Goal: Task Accomplishment & Management: Complete application form

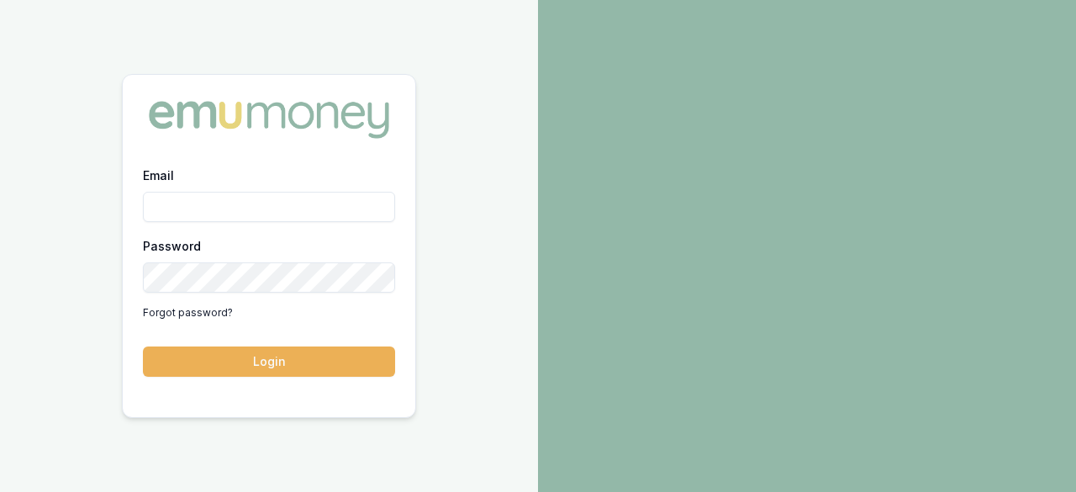
click at [240, 197] on input "Email" at bounding box center [269, 207] width 252 height 30
type input "[EMAIL_ADDRESS][DOMAIN_NAME]"
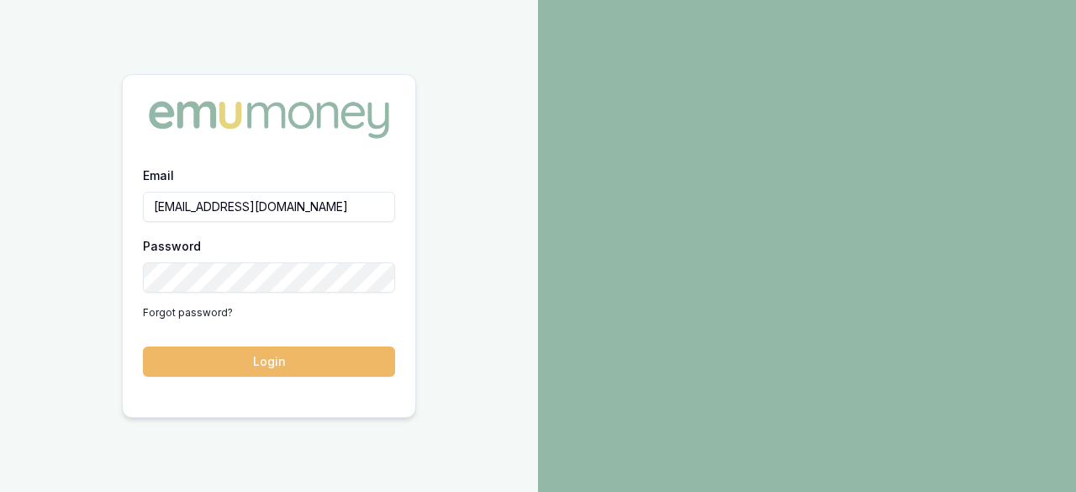
click at [276, 354] on button "Login" at bounding box center [269, 361] width 252 height 30
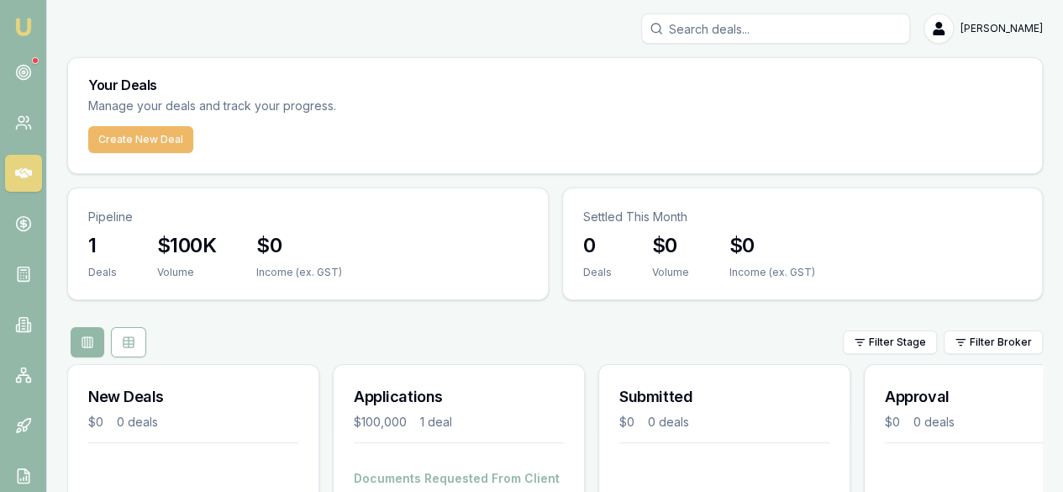
click at [163, 136] on button "Create New Deal" at bounding box center [140, 139] width 105 height 27
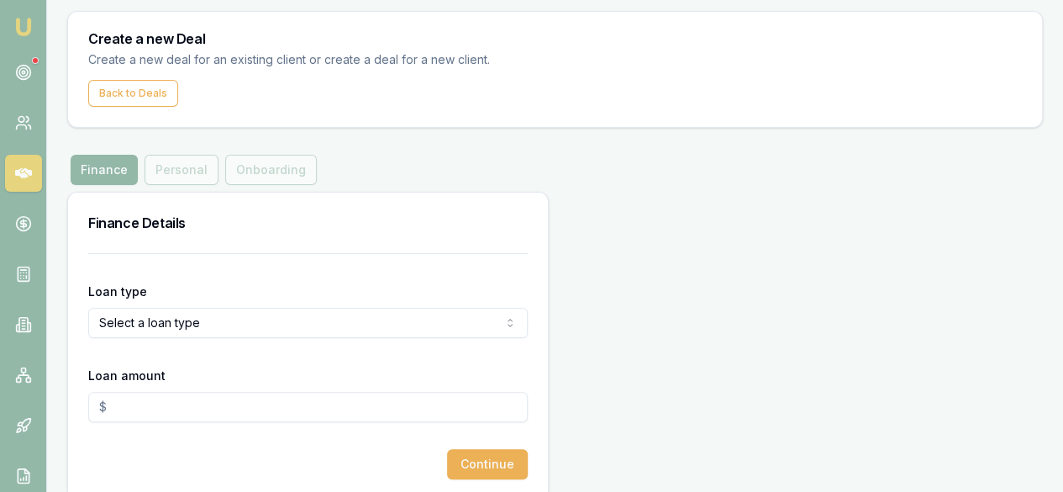
scroll to position [66, 0]
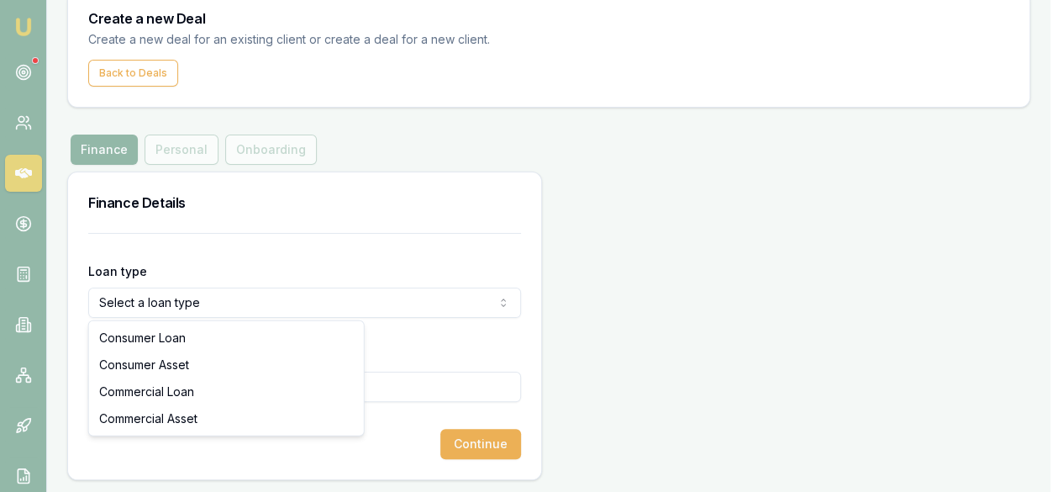
click at [218, 298] on html "Emu Broker Deals New Deal [PERSON_NAME] Toggle Menu Create a new Deal Create a …" at bounding box center [531, 180] width 1063 height 492
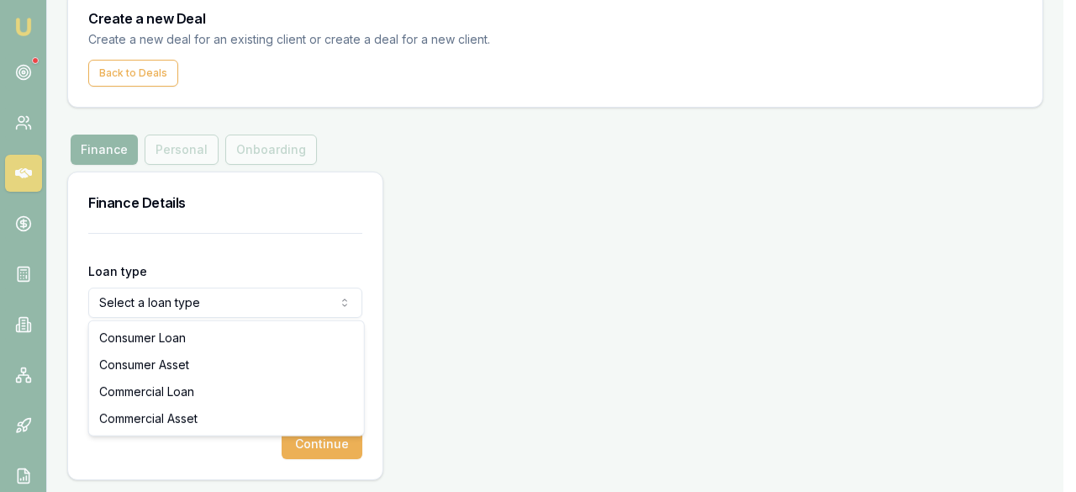
select select "COMMERCIAL_ASSET"
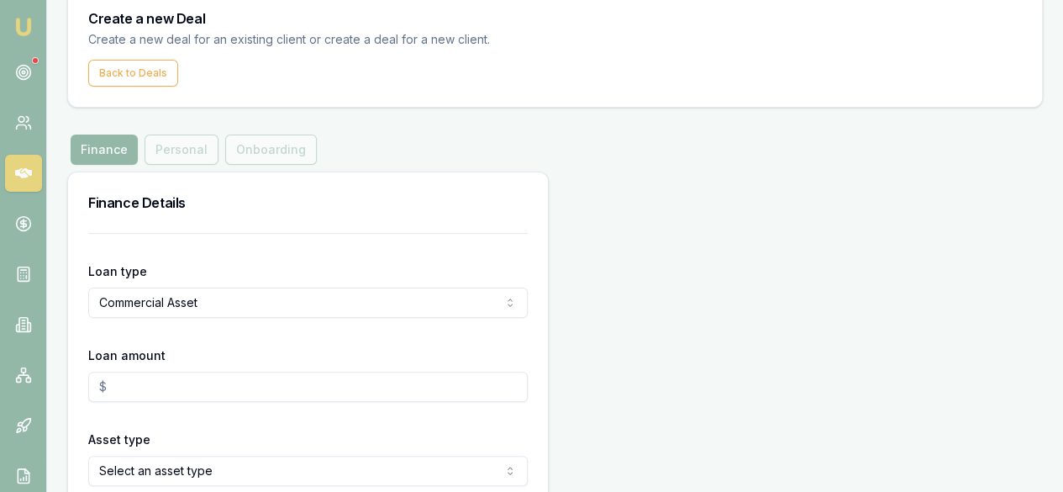
click at [214, 399] on input "Loan amount" at bounding box center [308, 386] width 440 height 30
type input "6"
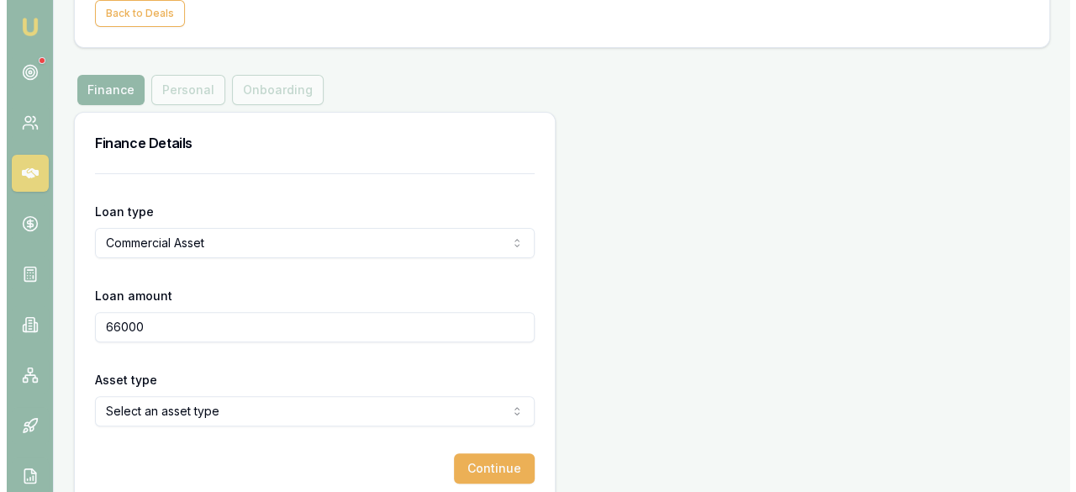
scroll to position [150, 0]
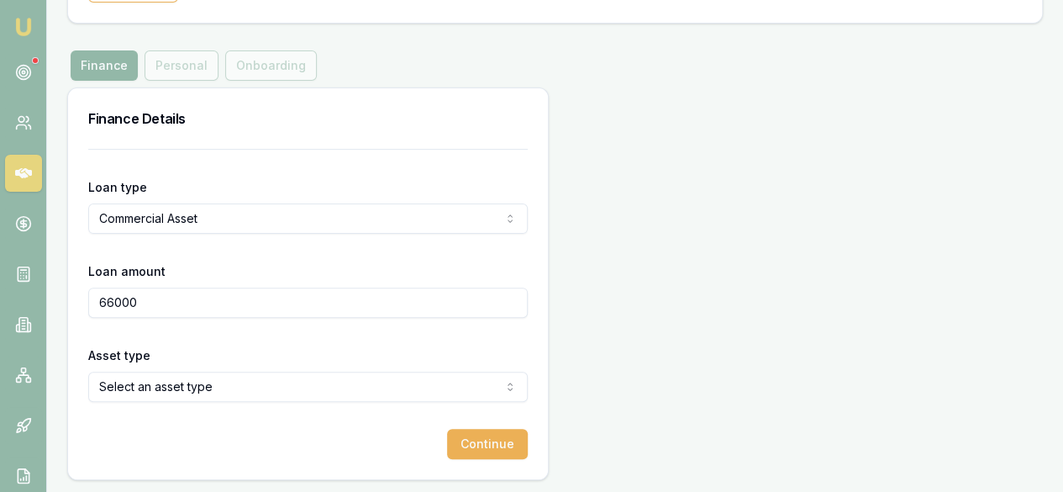
type input "$66,000.00"
click at [204, 339] on form "Loan type Commercial Asset Consumer Loan Consumer Asset Commercial Loan Commerc…" at bounding box center [308, 304] width 440 height 310
click at [193, 341] on html "Emu Broker Deals New Deal [PERSON_NAME] Toggle Menu Create a new Deal Create a …" at bounding box center [531, 96] width 1063 height 492
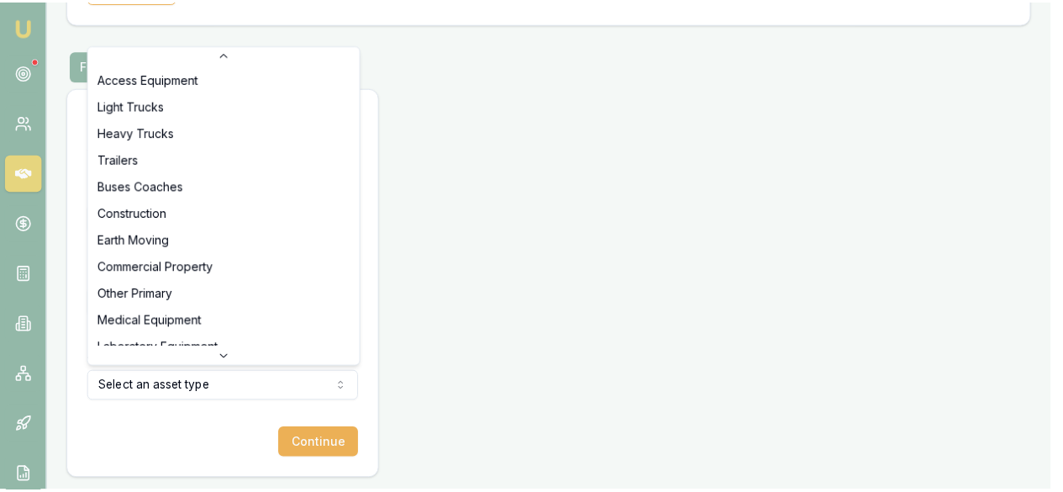
scroll to position [0, 0]
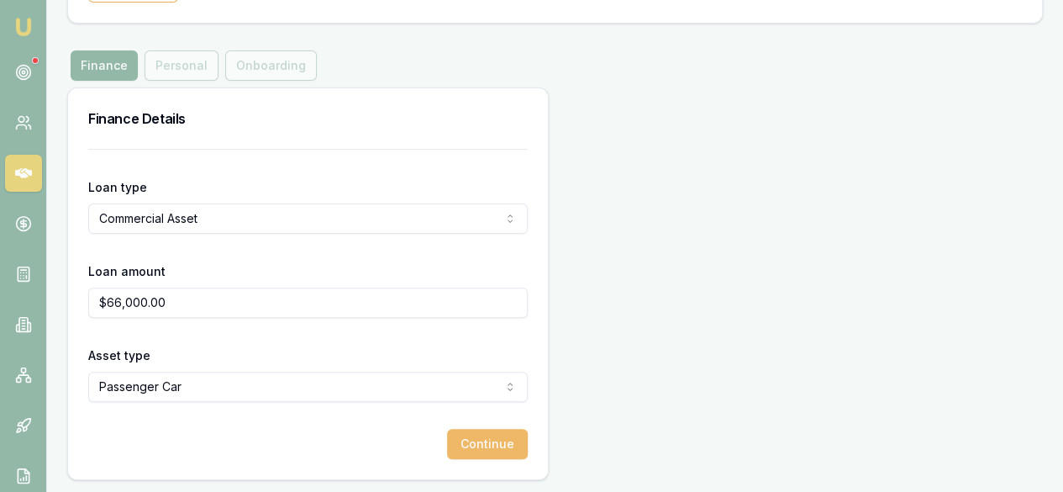
click at [447, 434] on button "Continue" at bounding box center [487, 444] width 81 height 30
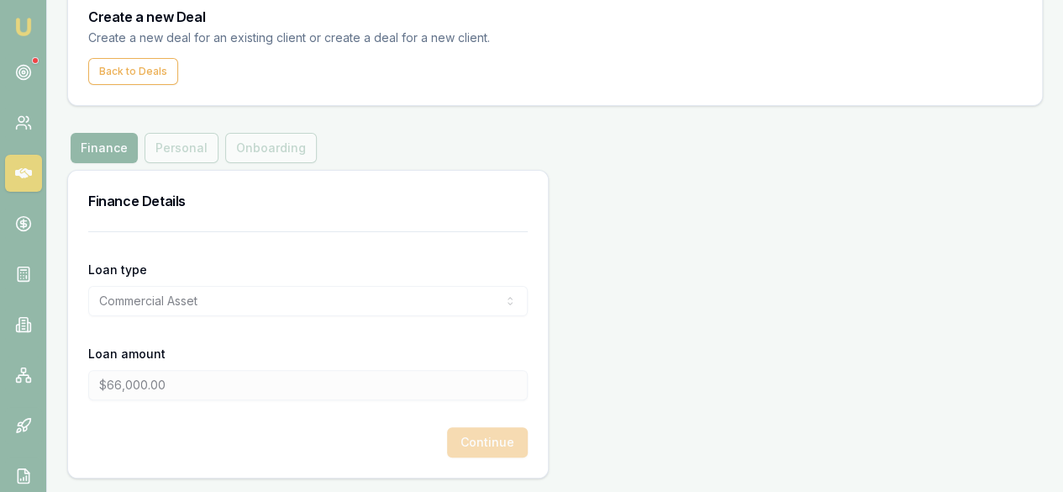
scroll to position [66, 0]
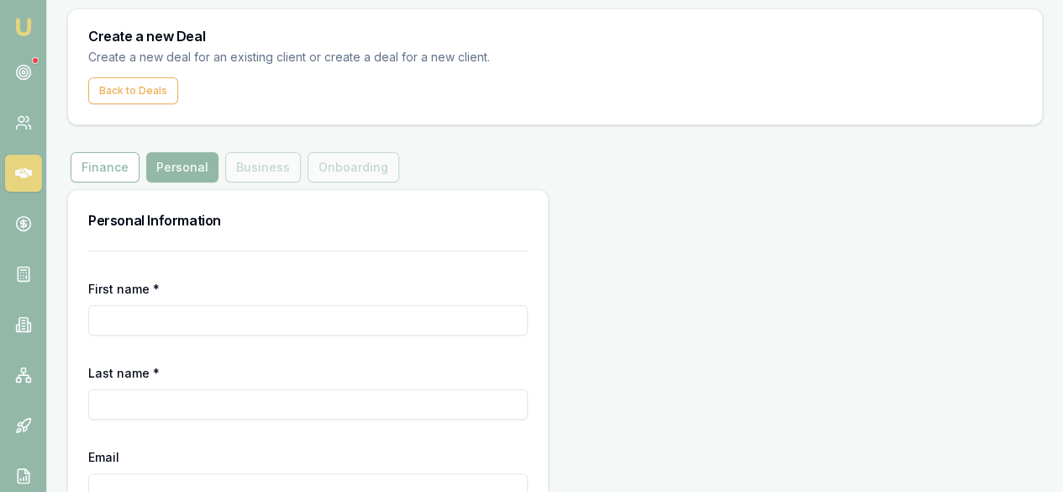
scroll to position [84, 0]
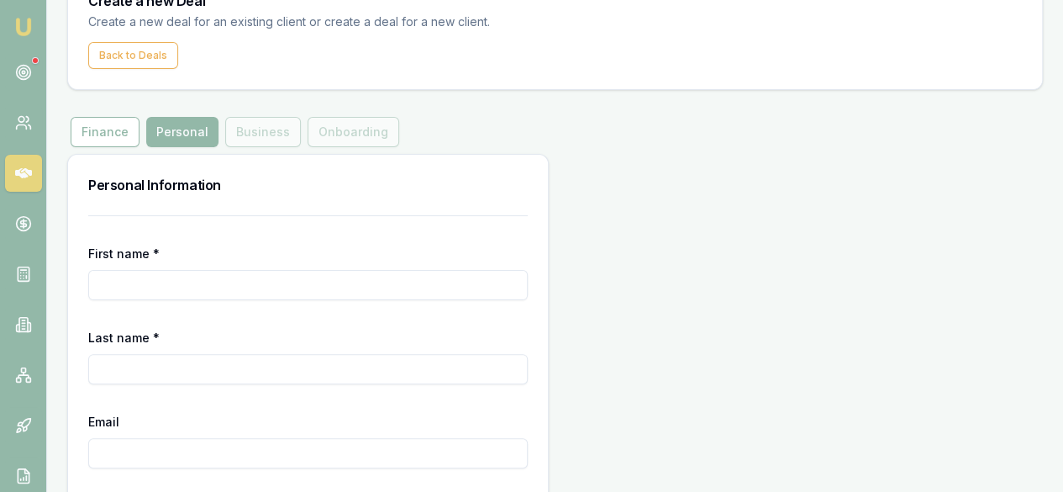
click at [274, 290] on input "First name *" at bounding box center [308, 285] width 440 height 30
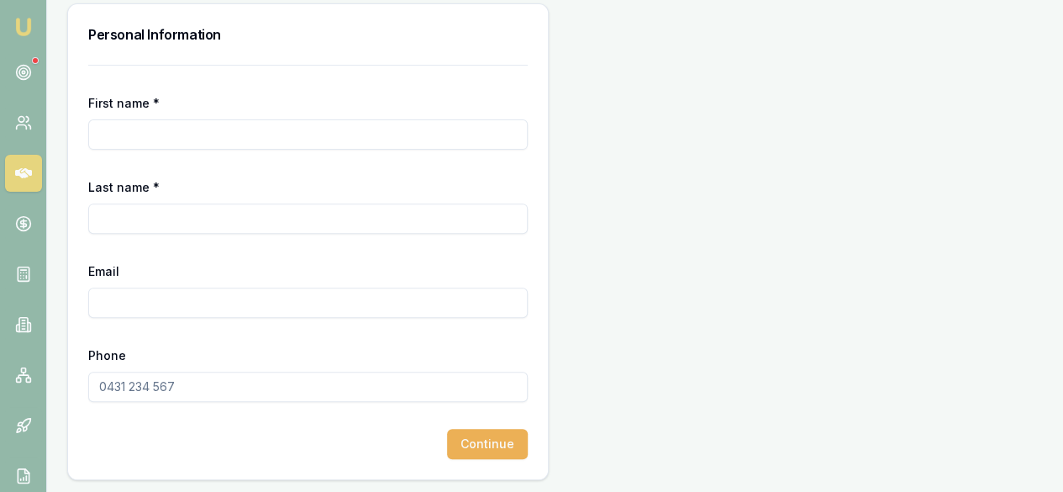
scroll to position [0, 0]
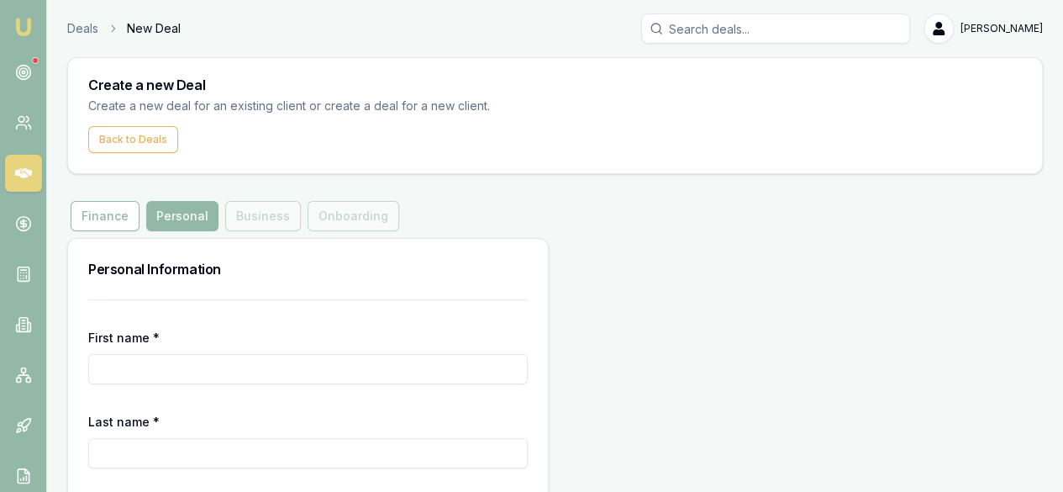
click at [254, 218] on div "Finance Personal Business Onboarding" at bounding box center [234, 216] width 335 height 30
click at [103, 213] on button "Finance" at bounding box center [105, 216] width 69 height 30
click at [274, 224] on div "Finance Personal Business Onboarding" at bounding box center [234, 216] width 335 height 30
click at [270, 215] on div "Finance Personal Business Onboarding" at bounding box center [234, 216] width 335 height 30
click at [106, 221] on button "Finance" at bounding box center [105, 216] width 69 height 30
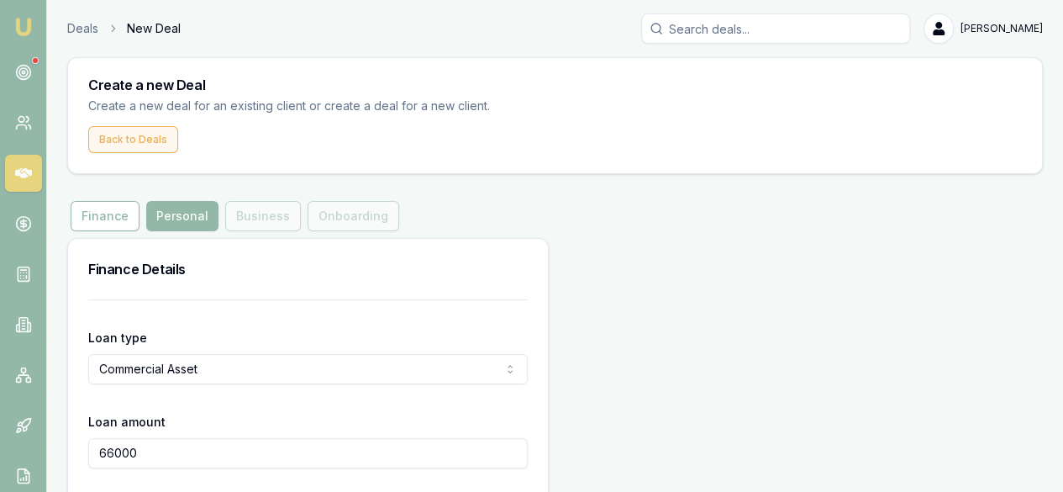
click at [160, 140] on button "Back to Deals" at bounding box center [133, 139] width 90 height 27
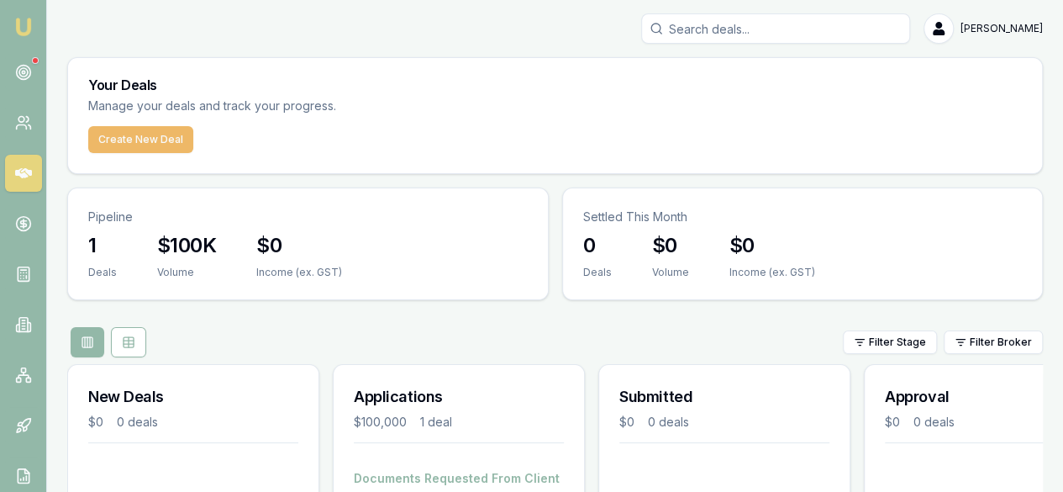
click at [163, 139] on button "Create New Deal" at bounding box center [140, 139] width 105 height 27
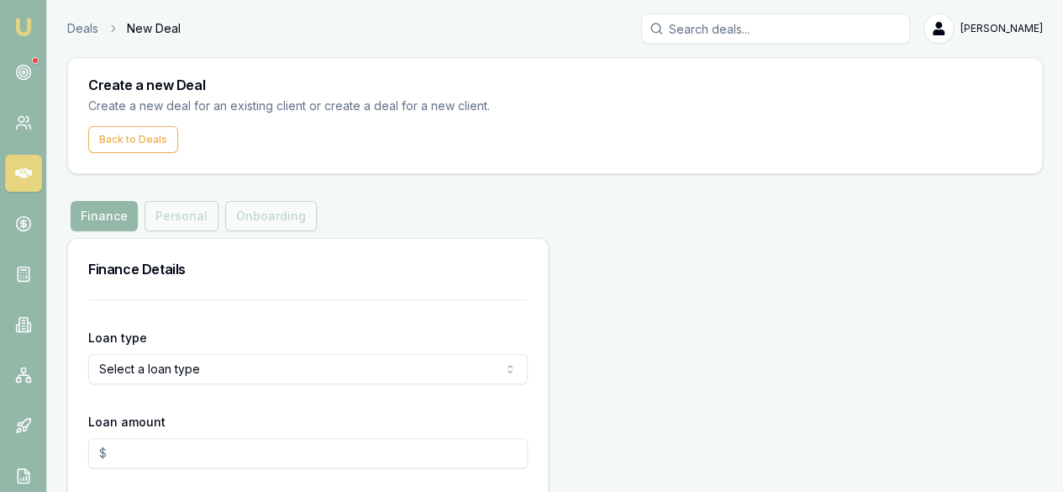
click at [276, 208] on div "Finance Personal Onboarding" at bounding box center [193, 216] width 253 height 30
click at [96, 212] on button "Finance" at bounding box center [104, 216] width 67 height 30
click at [172, 214] on div "Finance Personal Onboarding" at bounding box center [193, 216] width 253 height 30
click at [281, 217] on div "Finance Personal Onboarding" at bounding box center [193, 216] width 253 height 30
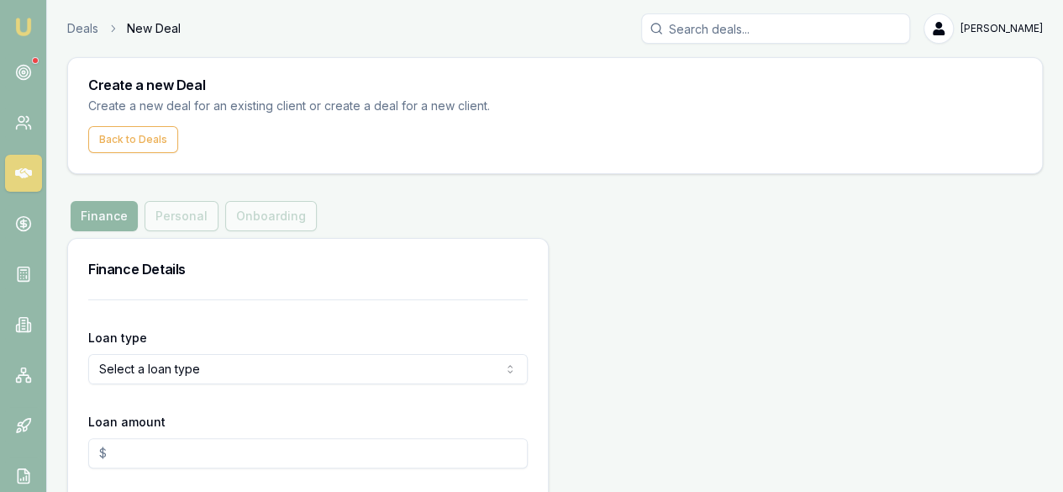
click at [86, 206] on button "Finance" at bounding box center [104, 216] width 67 height 30
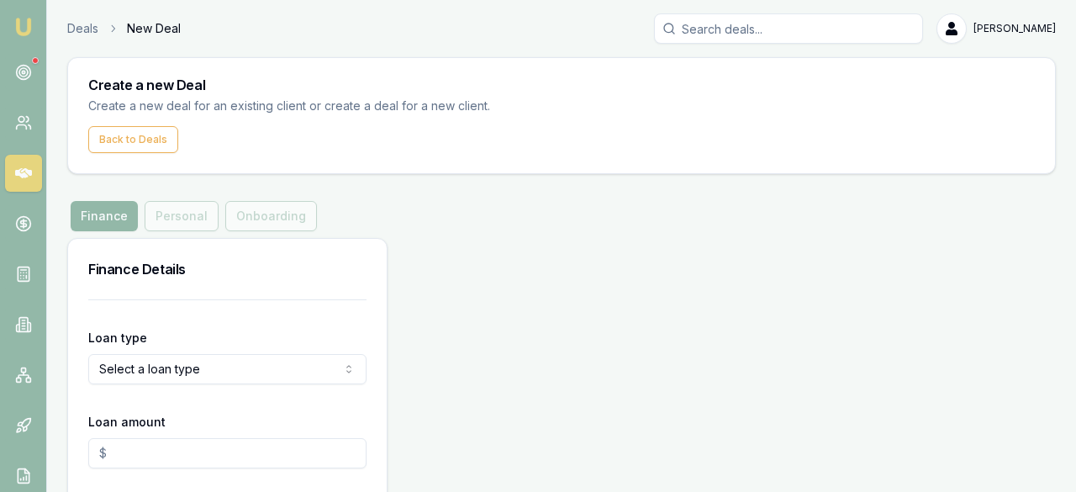
click at [153, 361] on html "Emu Broker Deals New Deal [PERSON_NAME] Toggle Menu Create a new Deal Create a …" at bounding box center [538, 246] width 1076 height 492
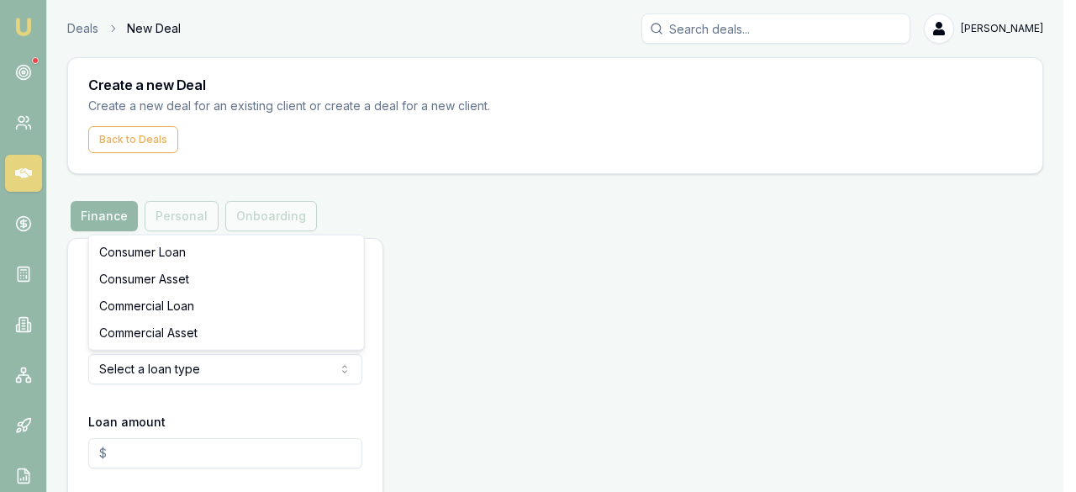
select select "COMMERCIAL_ASSET"
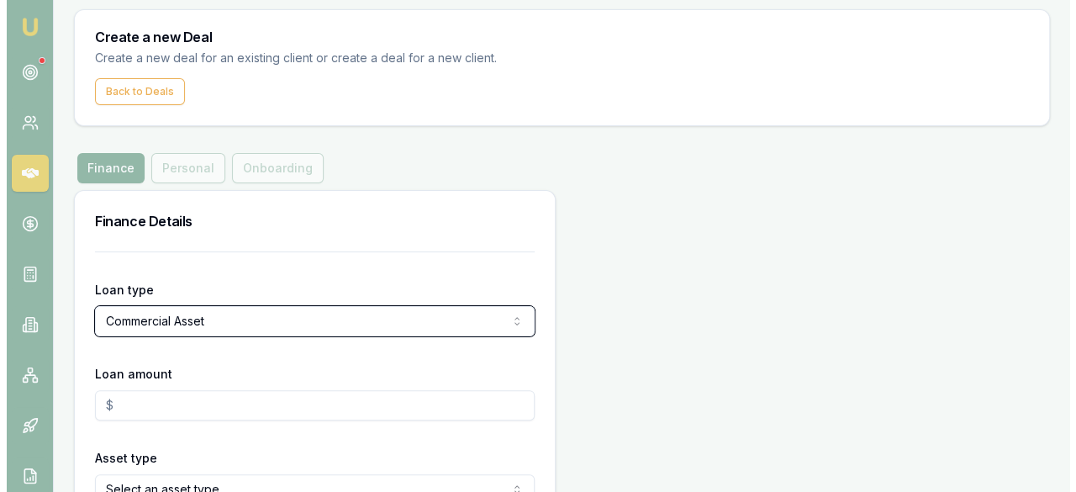
scroll to position [150, 0]
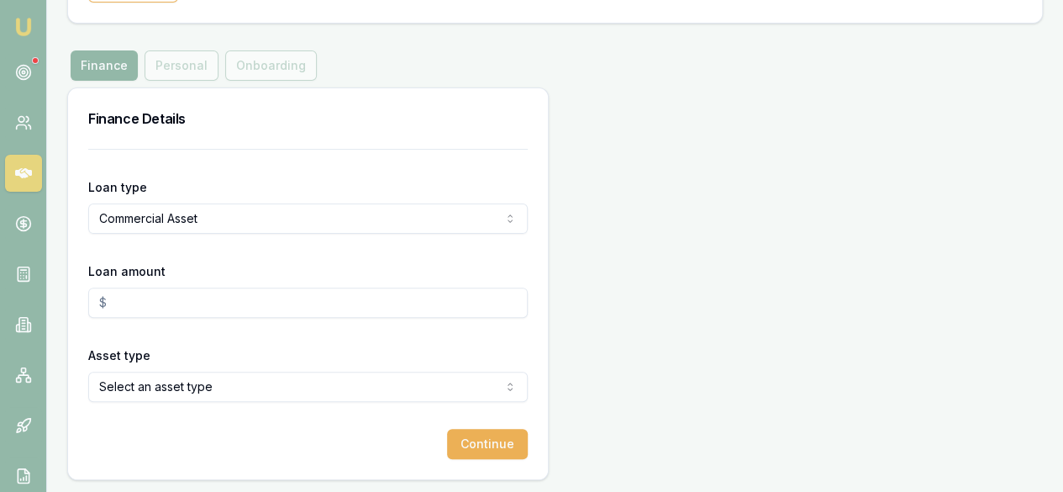
click at [168, 298] on input "Loan amount" at bounding box center [308, 302] width 440 height 30
type input "$66,000.00"
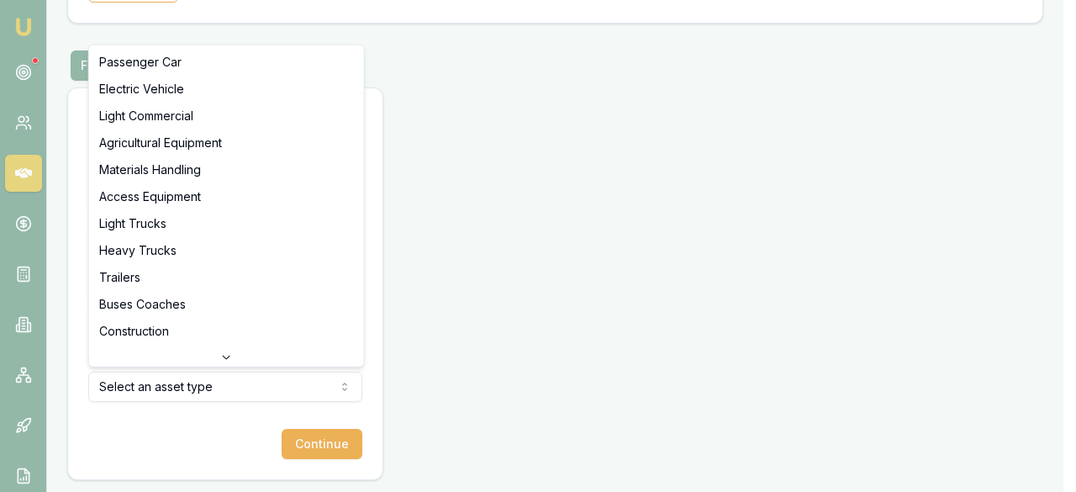
click at [146, 341] on html "Emu Broker Deals New Deal [PERSON_NAME] Toggle Menu Create a new Deal Create a …" at bounding box center [538, 96] width 1076 height 492
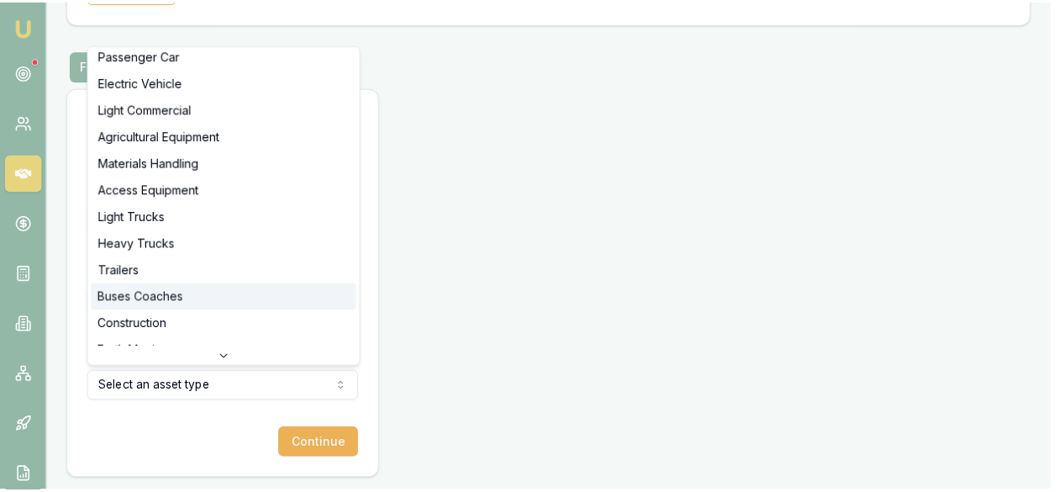
scroll to position [0, 0]
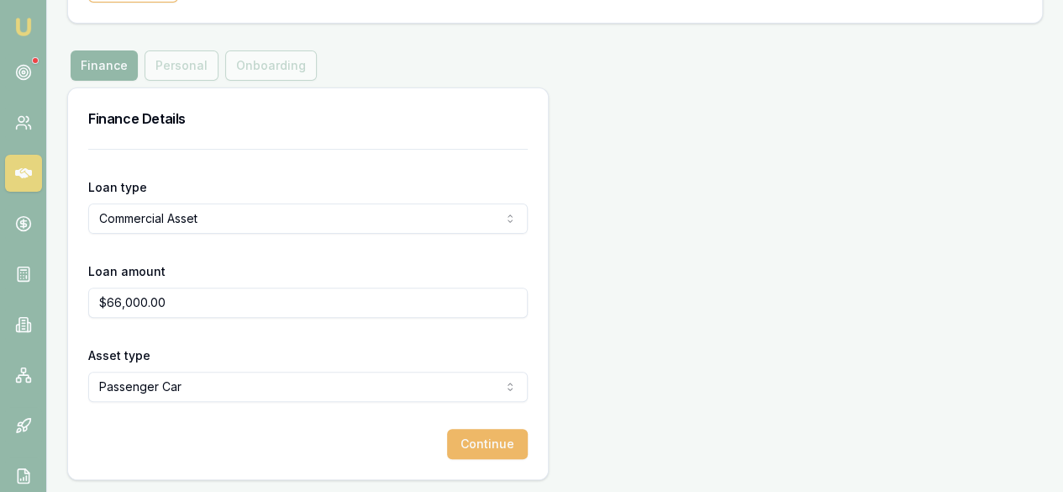
click at [447, 446] on button "Continue" at bounding box center [487, 444] width 81 height 30
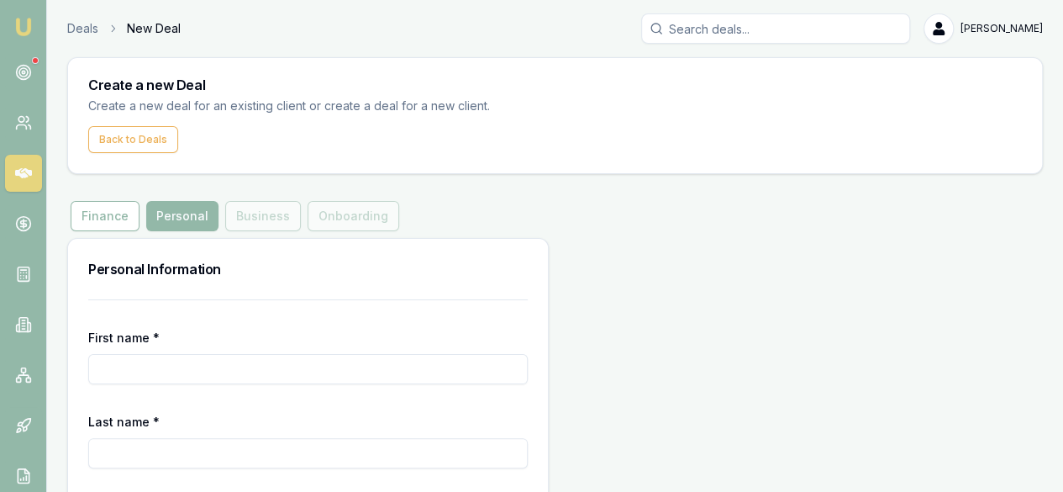
click at [210, 348] on div "First name *" at bounding box center [308, 355] width 440 height 57
click at [210, 371] on input "First name *" at bounding box center [308, 369] width 440 height 30
click at [237, 363] on input "First name *" at bounding box center [308, 369] width 440 height 30
type input "Lei"
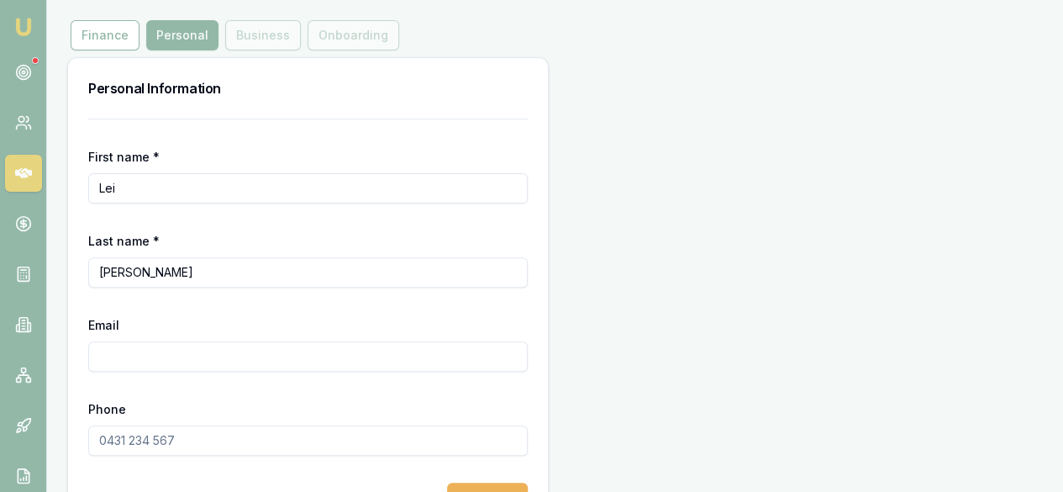
scroll to position [234, 0]
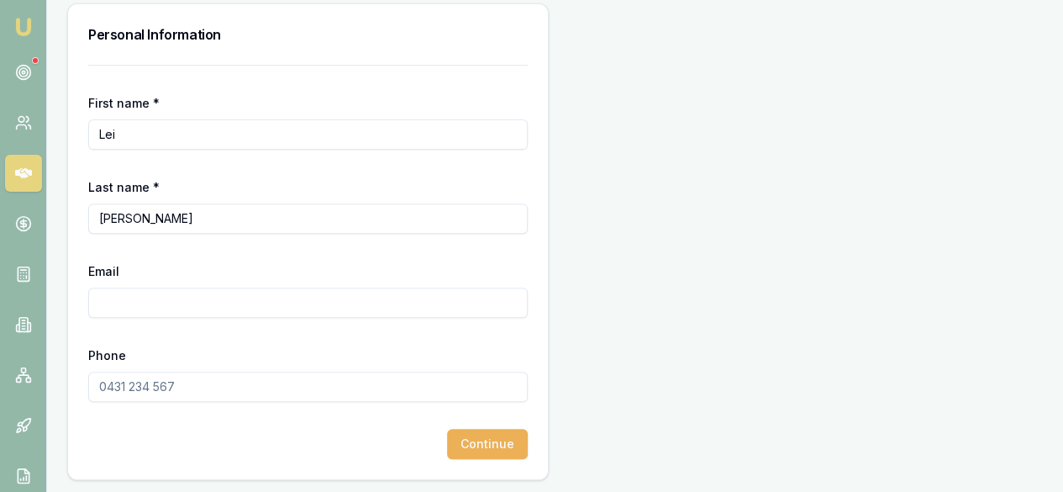
type input "[PERSON_NAME]"
click at [210, 308] on input "Email" at bounding box center [308, 302] width 440 height 30
click at [447, 448] on button "Continue" at bounding box center [487, 444] width 81 height 30
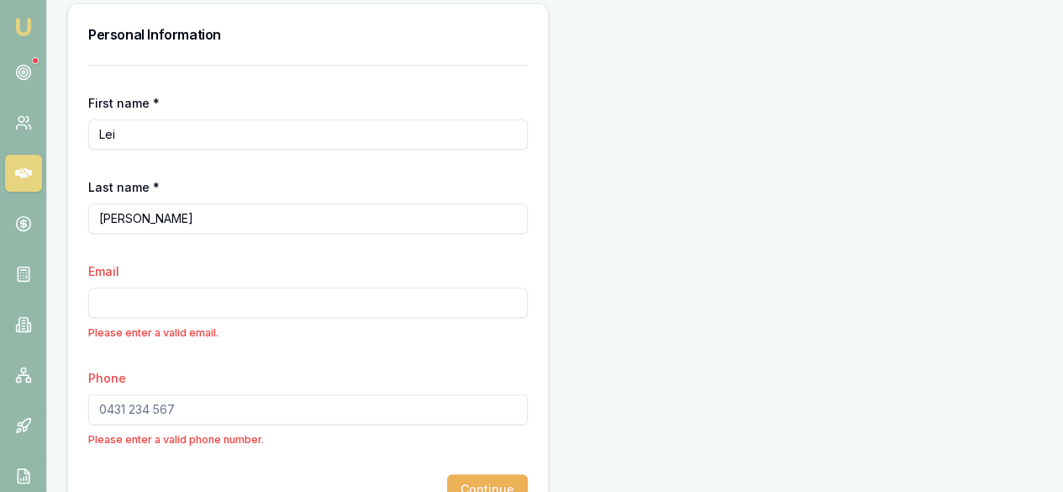
click at [124, 292] on input "Email" at bounding box center [308, 302] width 440 height 30
paste input "[EMAIL_ADDRESS][DOMAIN_NAME]"
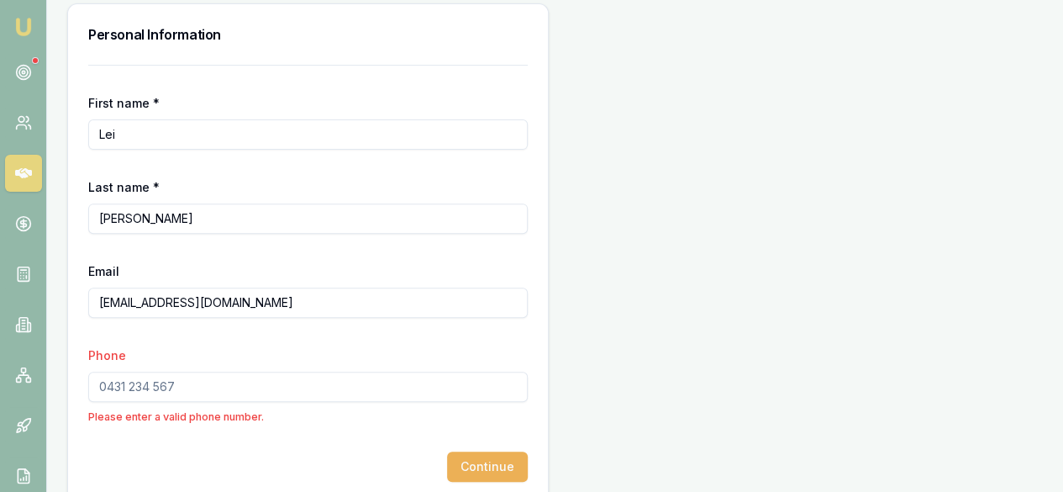
type input "[EMAIL_ADDRESS][DOMAIN_NAME]"
click at [380, 162] on div "First name * [PERSON_NAME] Last name * [PERSON_NAME] [EMAIL_ADDRESS][DOMAIN_NAM…" at bounding box center [308, 283] width 480 height 437
click at [209, 392] on input "Phone" at bounding box center [308, 386] width 440 height 30
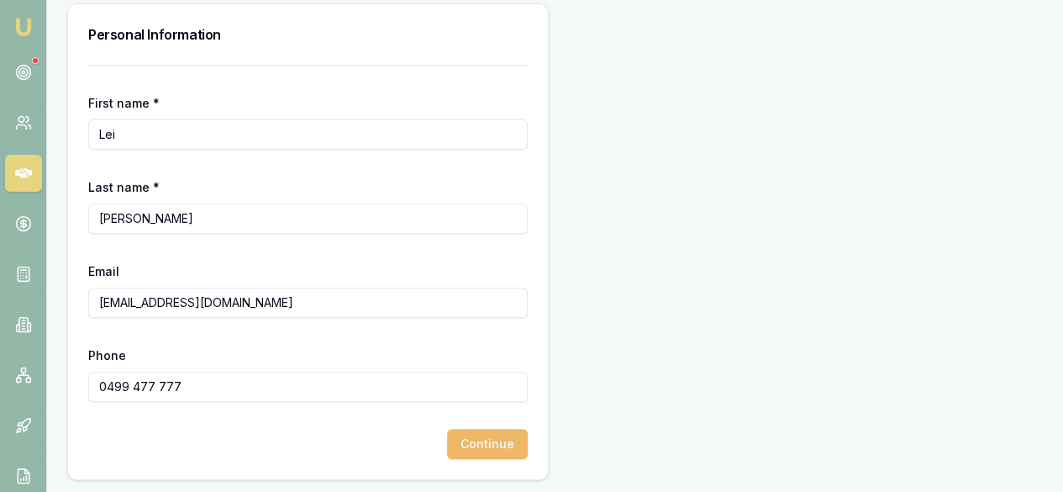
type input "0499 477 777"
click at [447, 436] on button "Continue" at bounding box center [487, 444] width 81 height 30
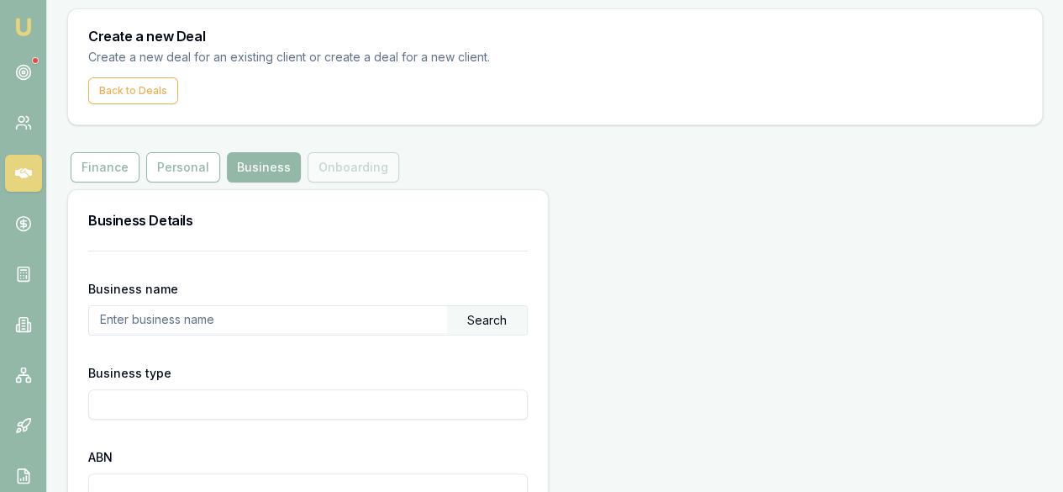
scroll to position [84, 0]
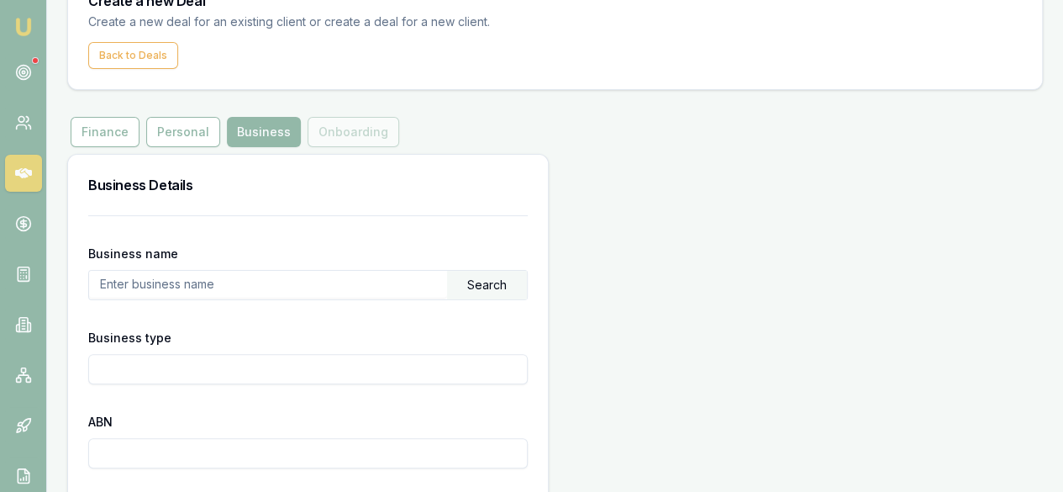
click at [172, 277] on input "text" at bounding box center [268, 284] width 358 height 27
click at [447, 276] on div "Search" at bounding box center [487, 285] width 80 height 29
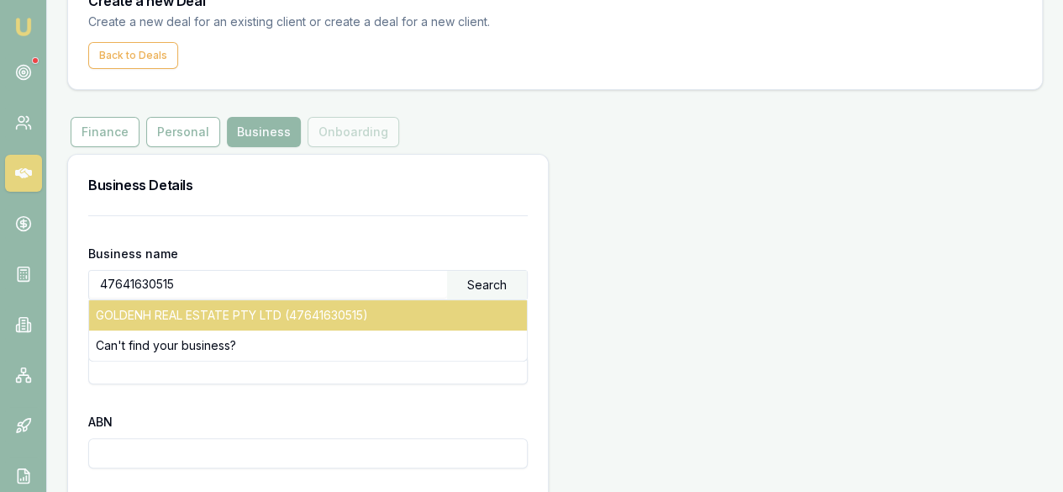
click at [266, 324] on div "GOLDENH REAL ESTATE PTY LTD (47641630515)" at bounding box center [308, 315] width 438 height 30
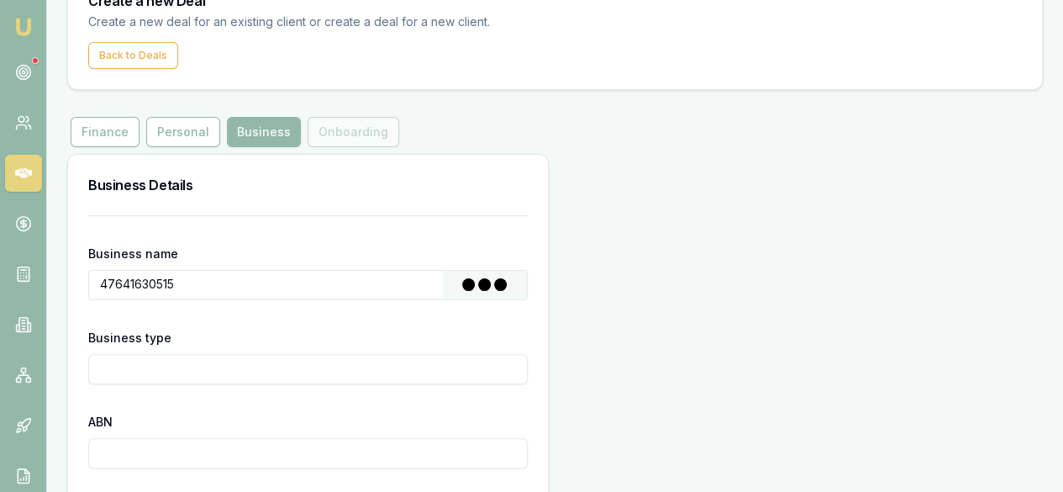
type input "GOLDENH REAL ESTATE PTY LTD"
type input "Australian Private Company"
type input "47641630515"
type input "641630515"
type input "[DATE]"
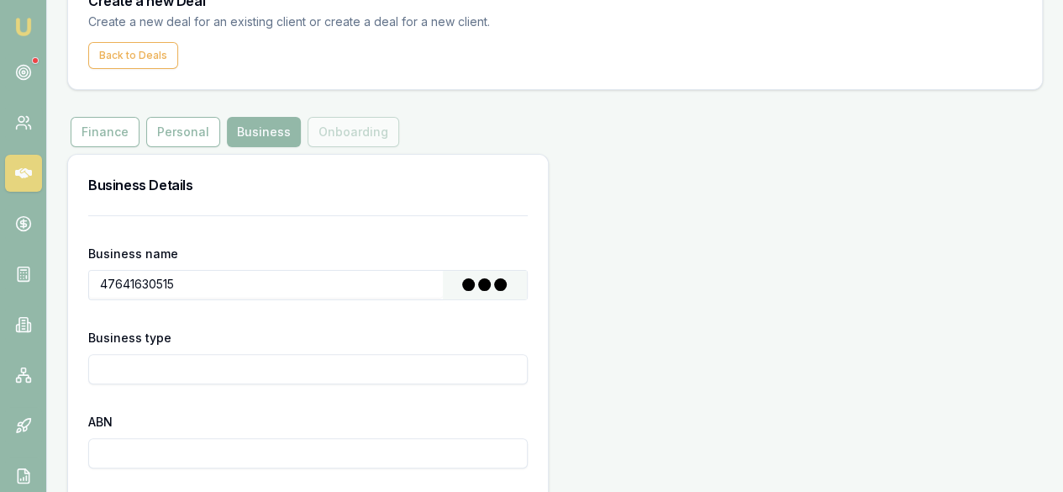
type input "[DATE]"
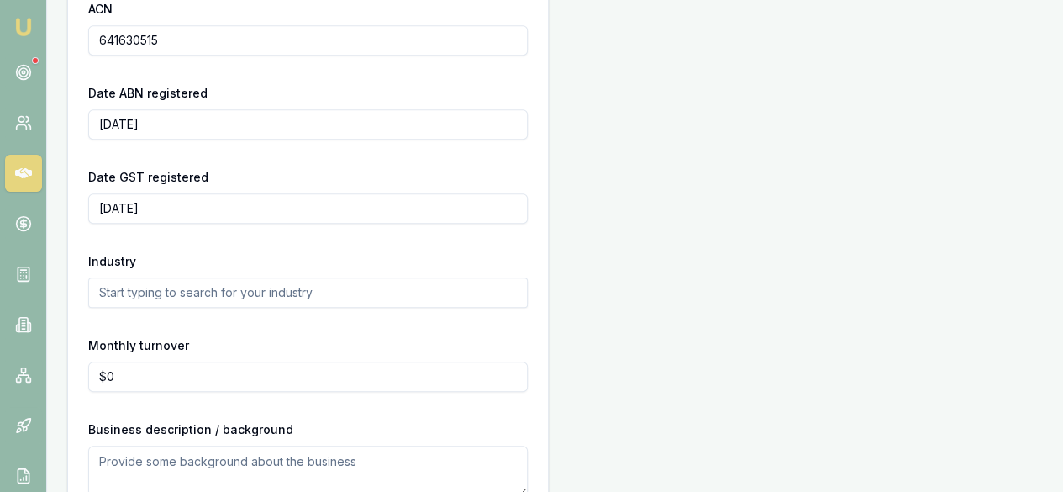
scroll to position [675, 0]
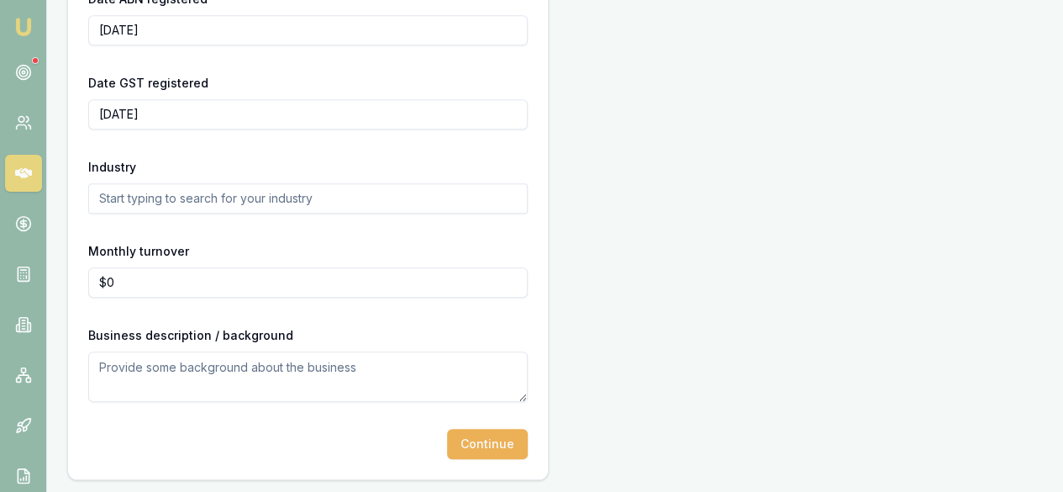
click at [204, 197] on input "text" at bounding box center [308, 198] width 440 height 30
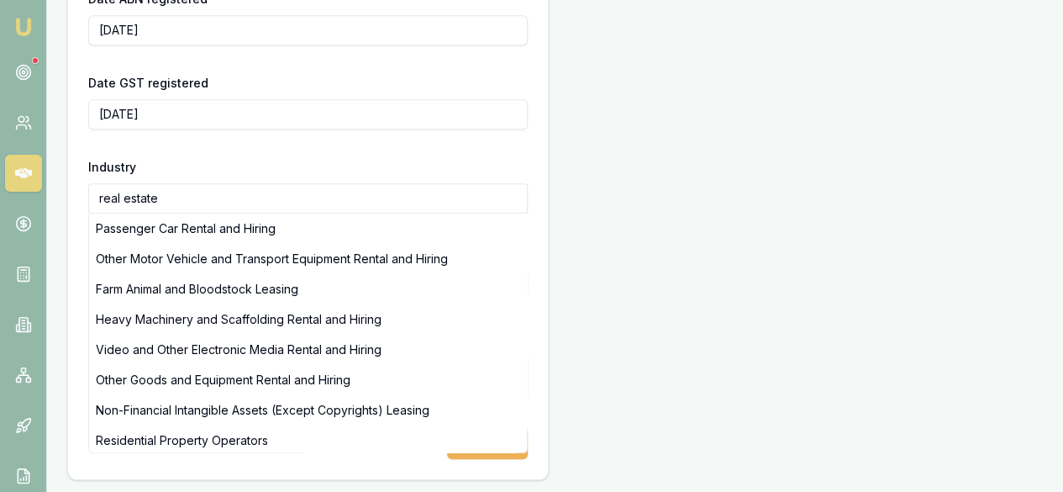
click at [126, 199] on input "real estate" at bounding box center [308, 198] width 440 height 30
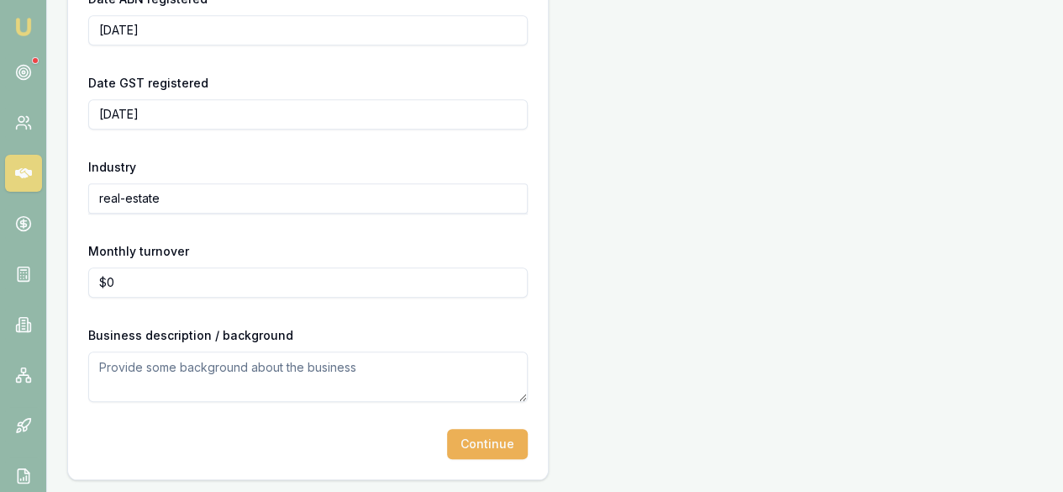
click at [250, 202] on input "real-estate" at bounding box center [308, 198] width 440 height 30
click at [214, 199] on input "real-estate" at bounding box center [308, 198] width 440 height 30
drag, startPoint x: 173, startPoint y: 199, endPoint x: -79, endPoint y: 207, distance: 252.2
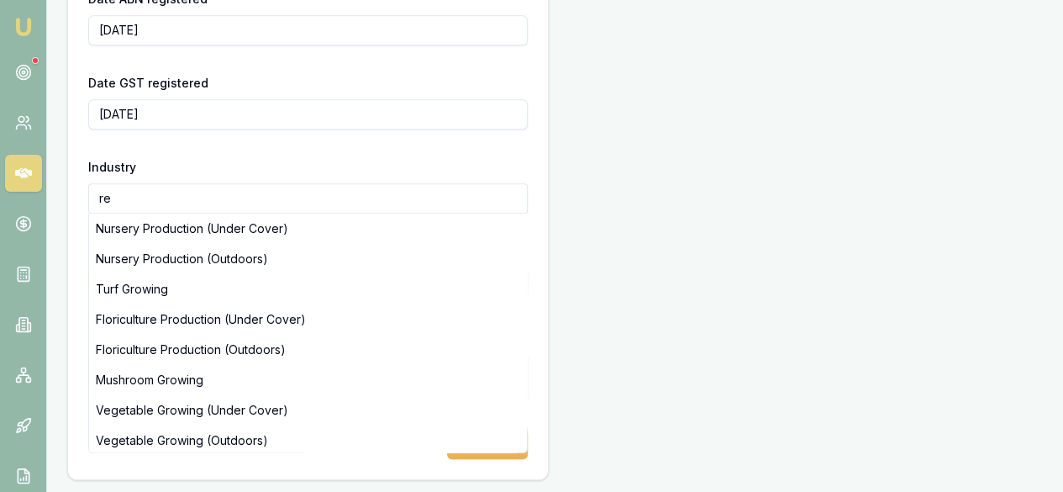
type input "r"
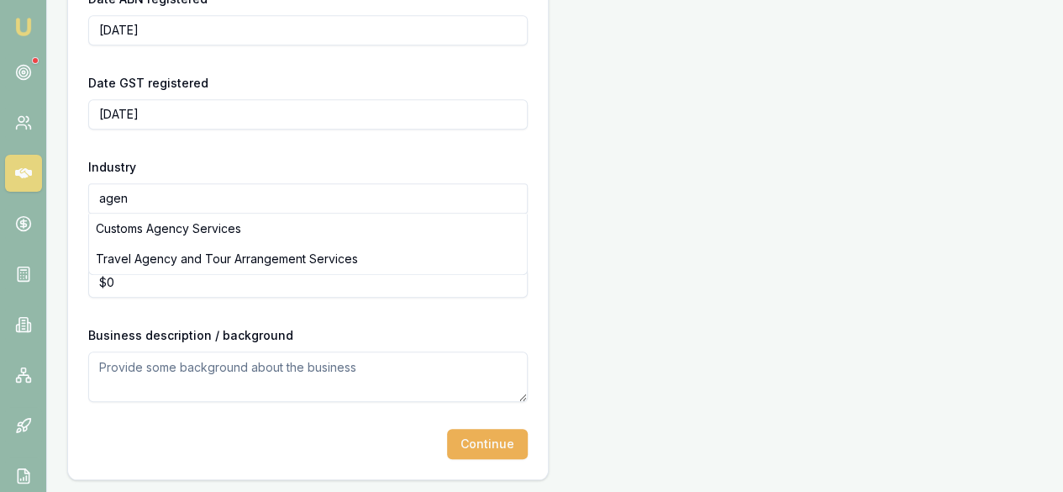
click at [155, 197] on input "agen" at bounding box center [308, 198] width 440 height 30
drag, startPoint x: 62, startPoint y: 197, endPoint x: 50, endPoint y: 197, distance: 11.8
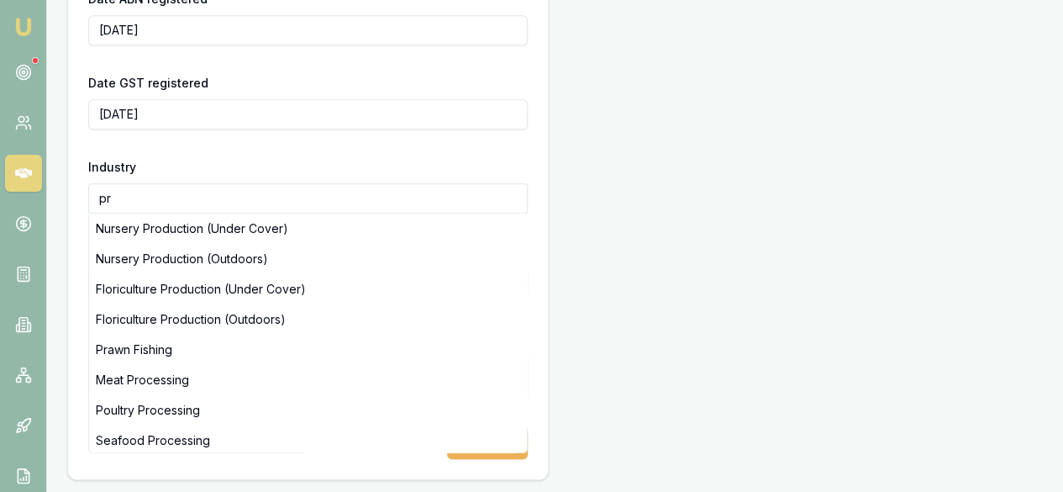
type input "p"
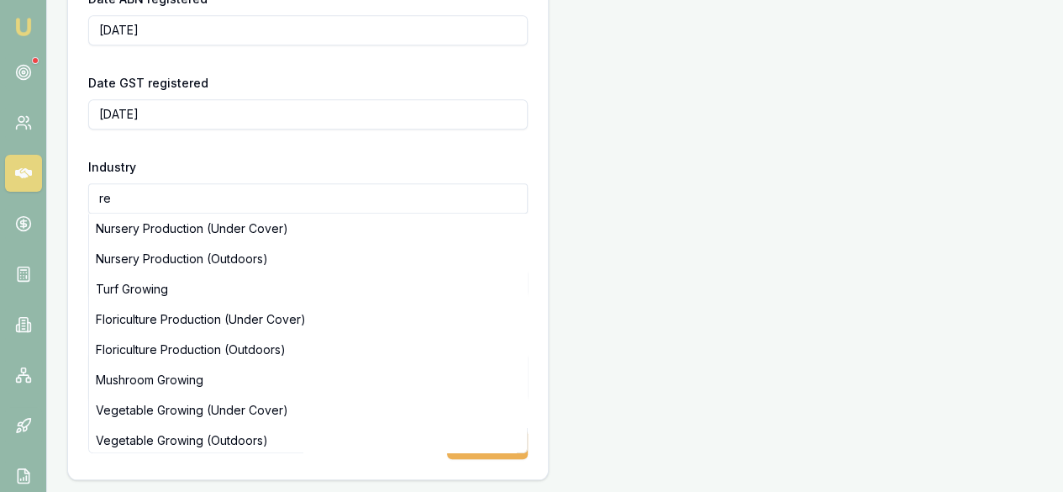
type input "r"
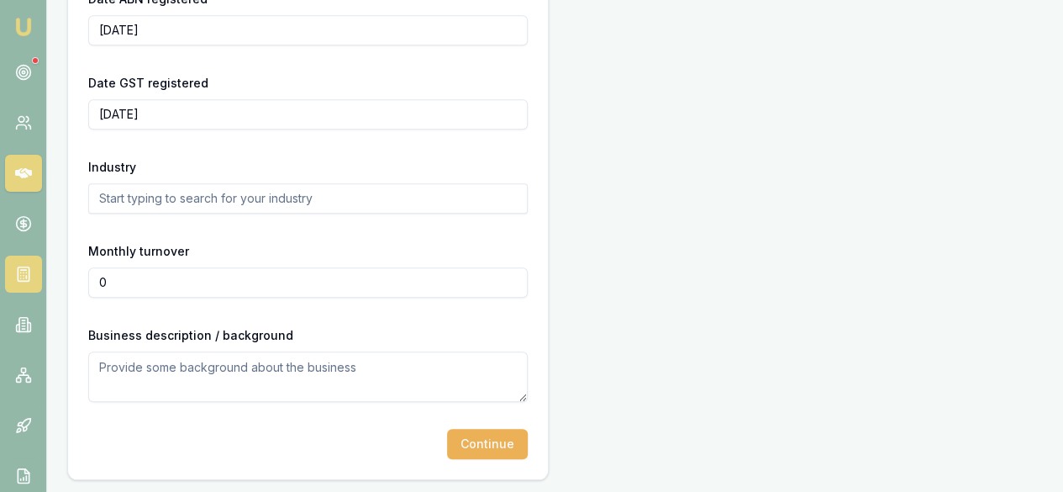
drag, startPoint x: 158, startPoint y: 275, endPoint x: 12, endPoint y: 281, distance: 146.3
type input "$30,000"
drag, startPoint x: 147, startPoint y: 273, endPoint x: 112, endPoint y: 192, distance: 88.1
click at [112, 192] on input "text" at bounding box center [308, 198] width 440 height 30
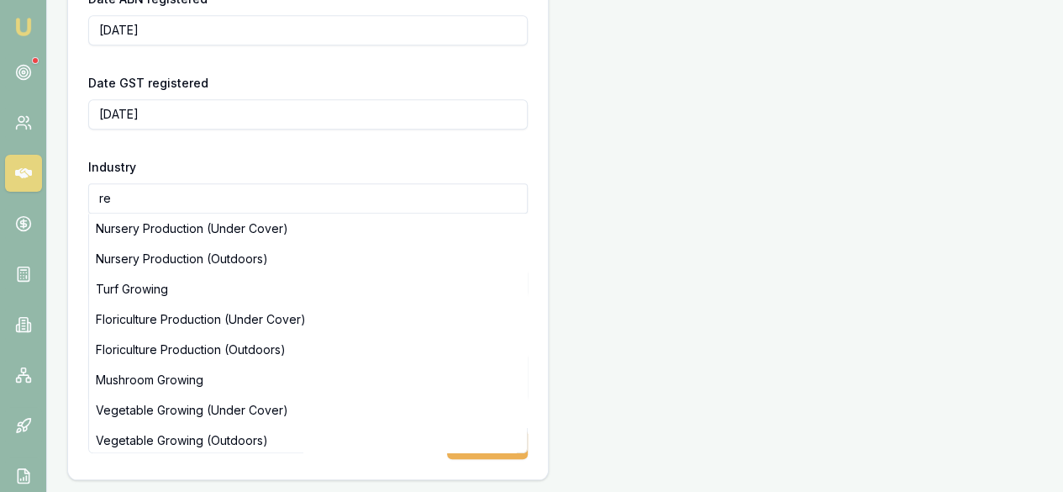
type input "r"
type input "e"
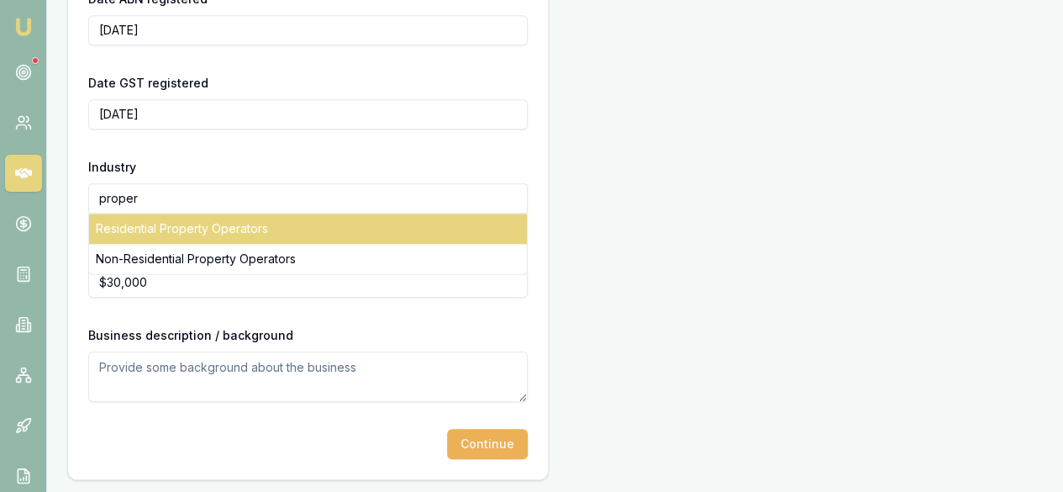
click at [175, 224] on div "Residential Property Operators" at bounding box center [308, 228] width 438 height 30
type input "Residential Property Operators"
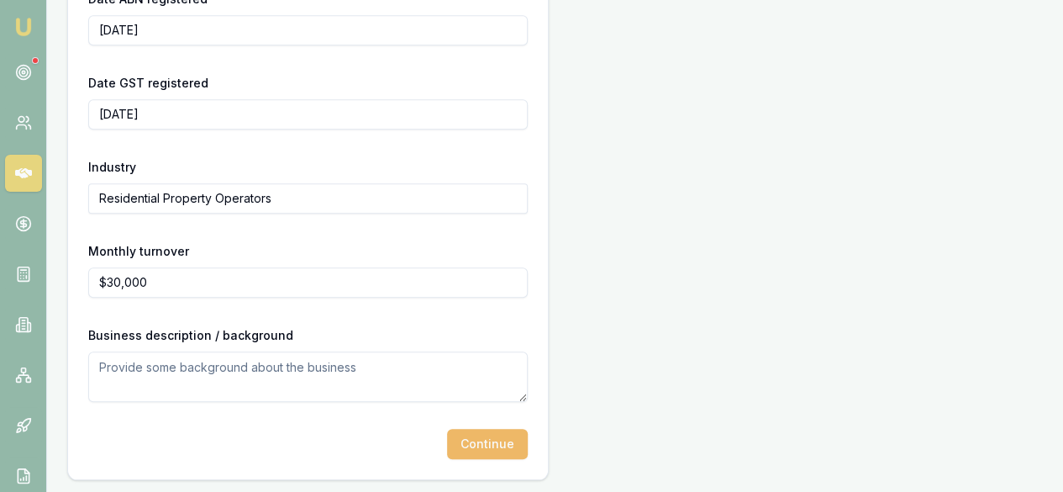
click at [447, 451] on button "Continue" at bounding box center [487, 444] width 81 height 30
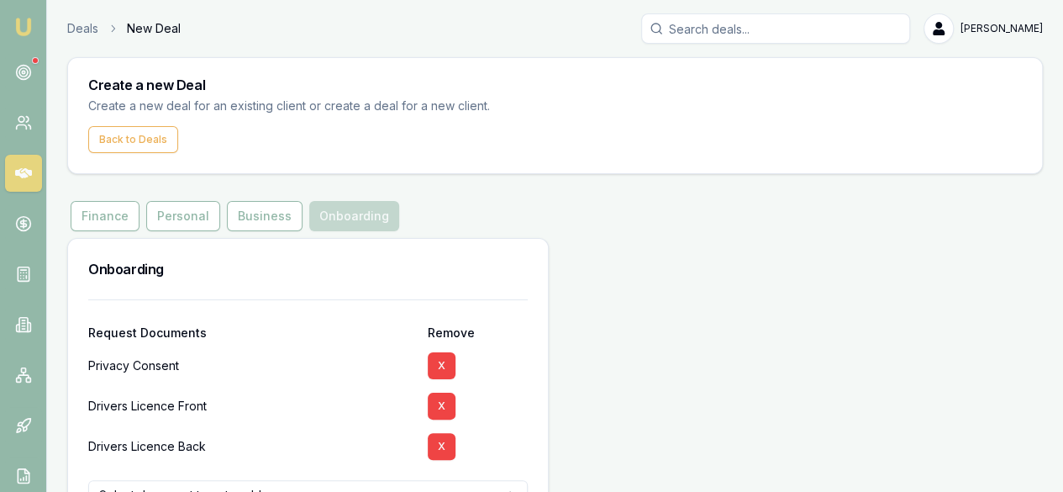
scroll to position [168, 0]
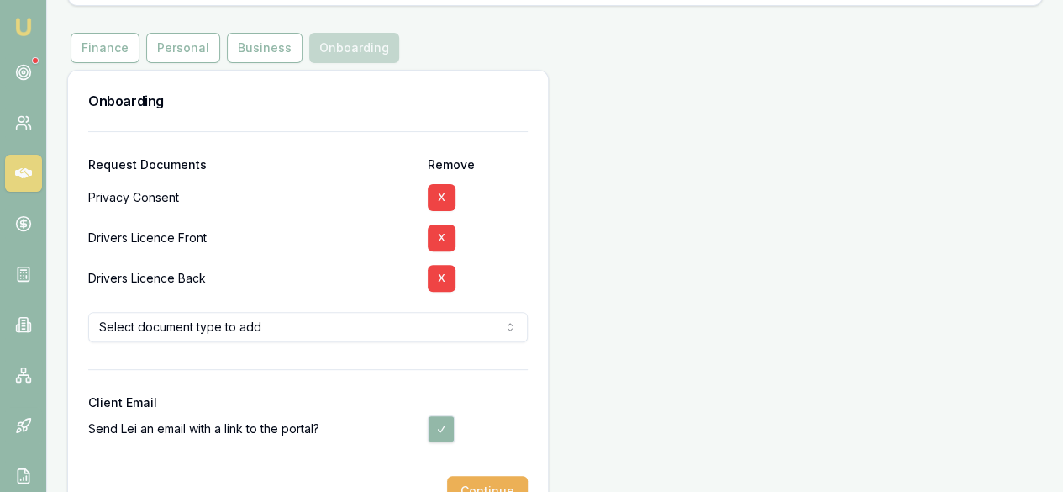
click at [308, 324] on html "Emu Broker Deals New Deal [PERSON_NAME] Toggle Menu Create a new Deal Create a …" at bounding box center [531, 78] width 1063 height 492
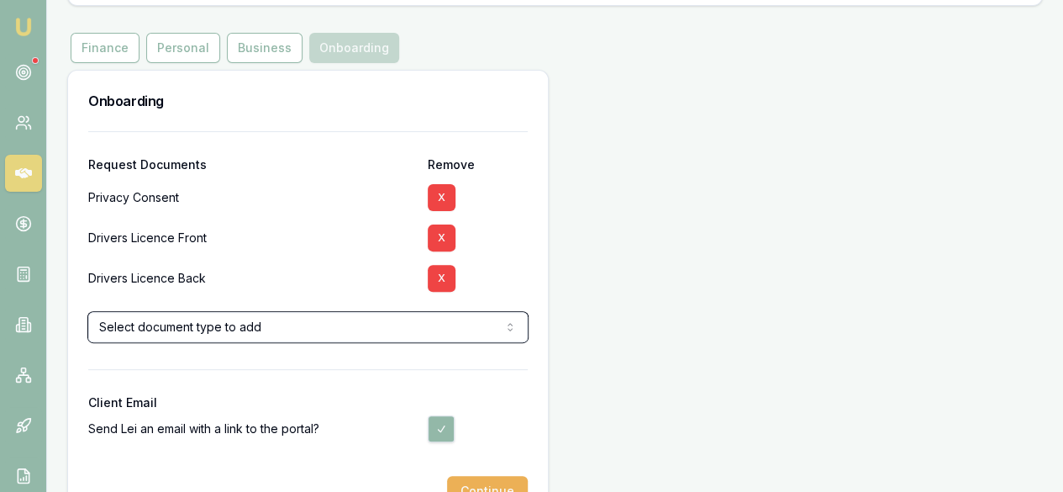
click at [444, 147] on html "Emu Broker Deals New Deal [PERSON_NAME] Toggle Menu Create a new Deal Create a …" at bounding box center [531, 78] width 1063 height 492
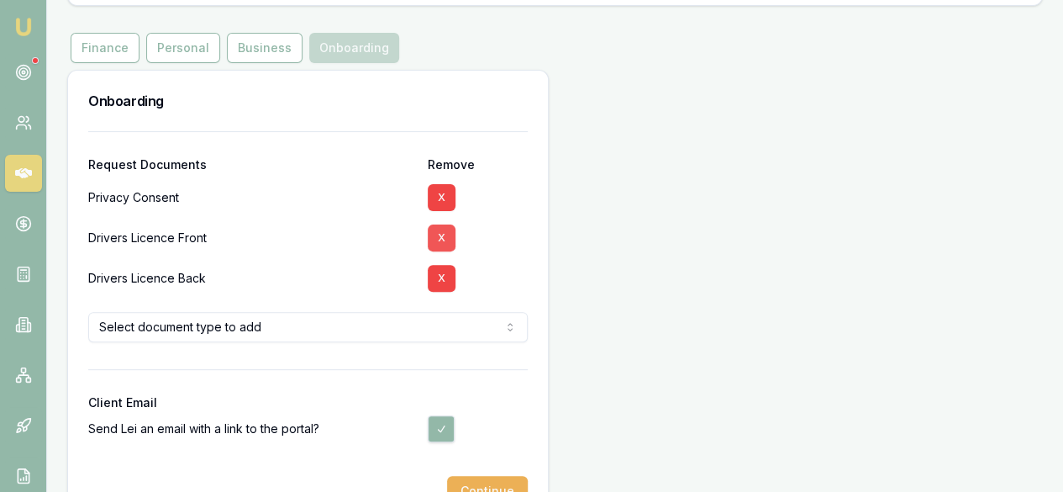
click at [428, 248] on button "X" at bounding box center [442, 237] width 28 height 27
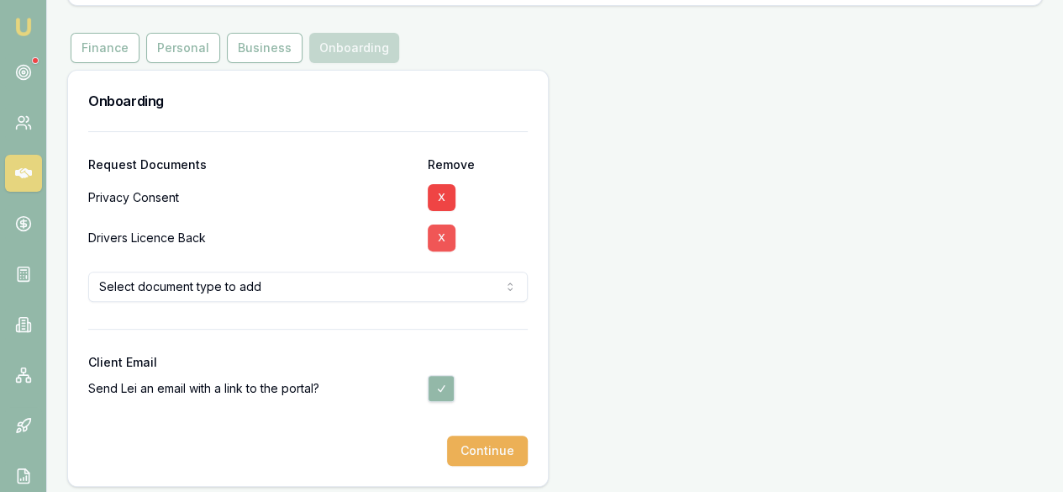
click at [428, 244] on button "X" at bounding box center [442, 237] width 28 height 27
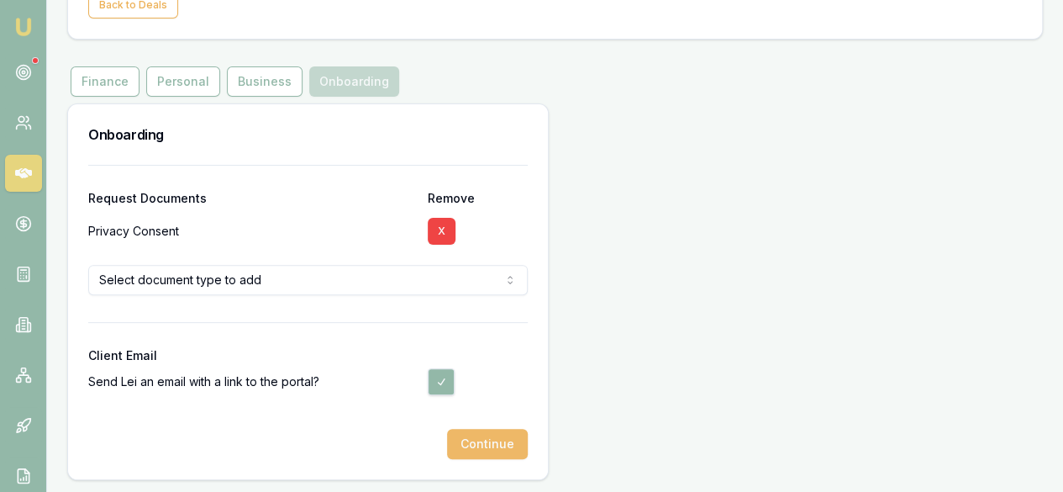
click at [447, 438] on button "Continue" at bounding box center [487, 444] width 81 height 30
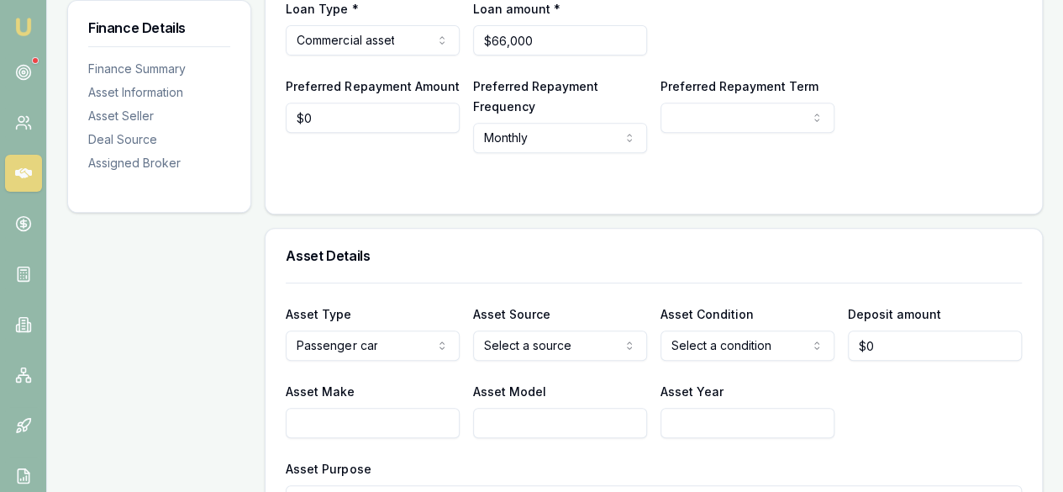
scroll to position [420, 0]
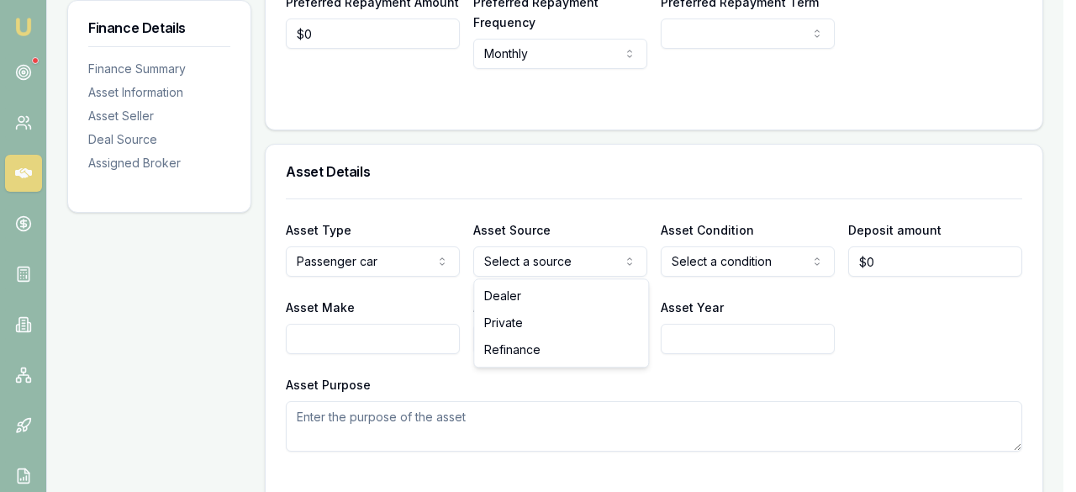
select select "PRIVATE"
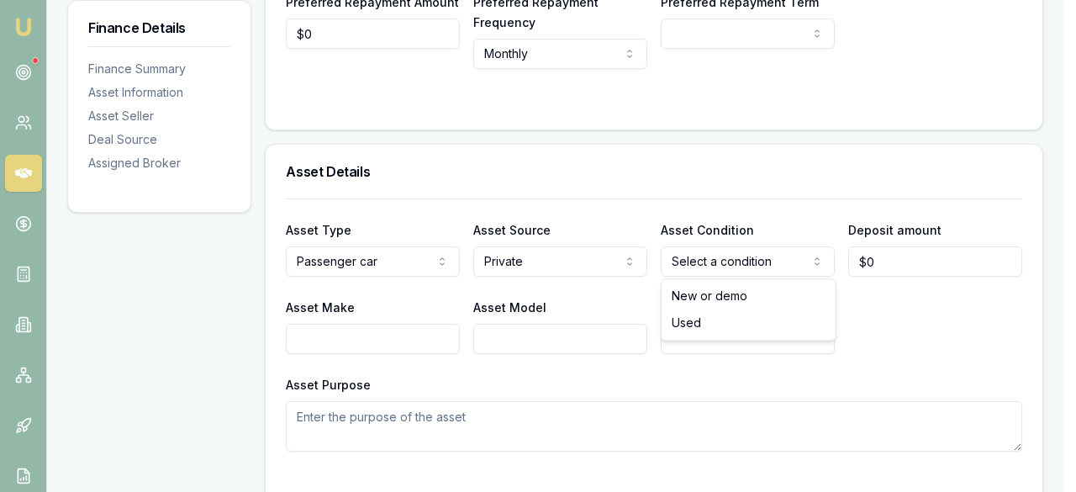
select select "USED"
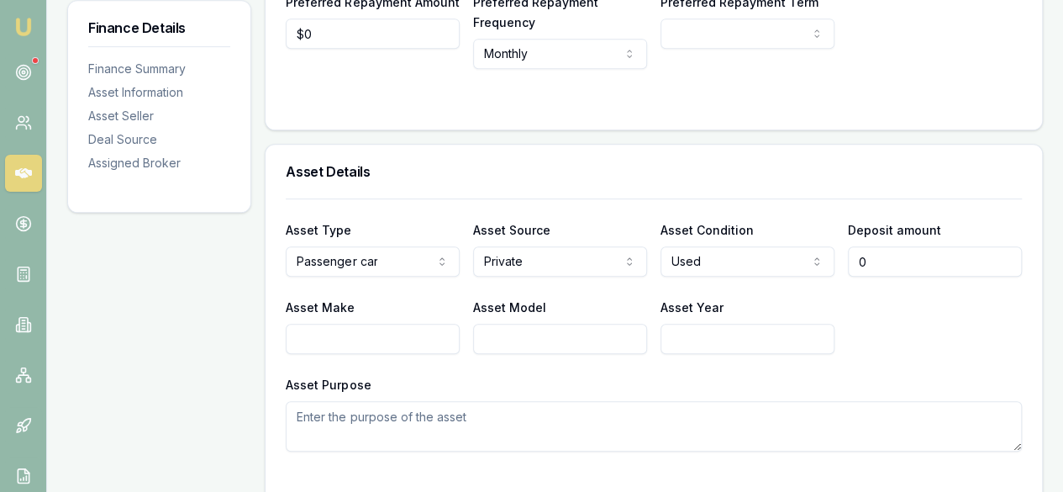
click at [895, 261] on input "0" at bounding box center [935, 261] width 174 height 30
drag, startPoint x: 895, startPoint y: 261, endPoint x: 790, endPoint y: 261, distance: 105.1
click at [790, 261] on div "Asset Type Passenger car Passenger car Electric vehicle Light commercial Other …" at bounding box center [654, 247] width 736 height 57
type input "$0"
click at [346, 340] on input "Asset Make" at bounding box center [373, 339] width 174 height 30
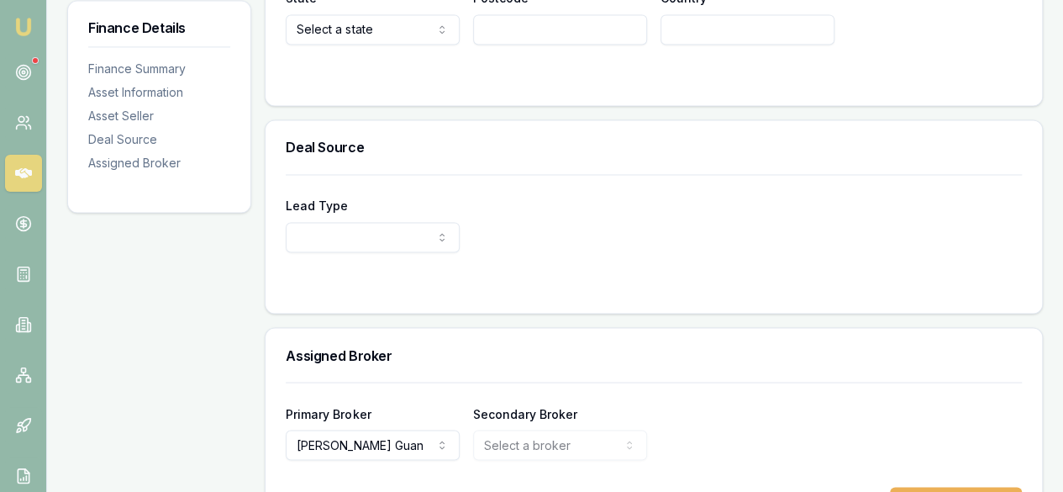
scroll to position [1393, 0]
